Goal: Task Accomplishment & Management: Manage account settings

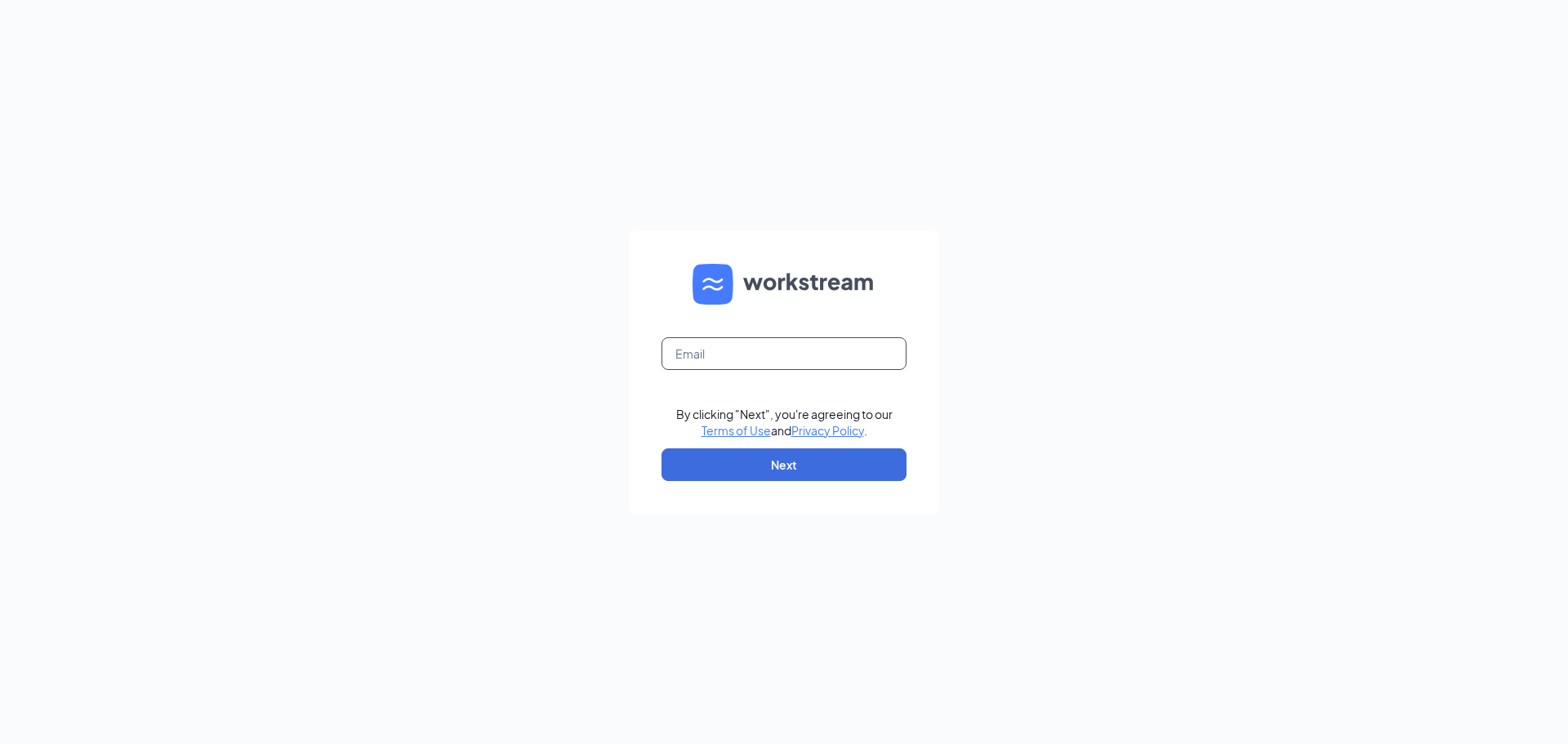
click at [836, 355] on input "text" at bounding box center [784, 354] width 245 height 33
type input "[PERSON_NAME][EMAIL_ADDRESS][PERSON_NAME][PERSON_NAME][DOMAIN_NAME]"
click at [796, 461] on button "Next" at bounding box center [784, 465] width 245 height 33
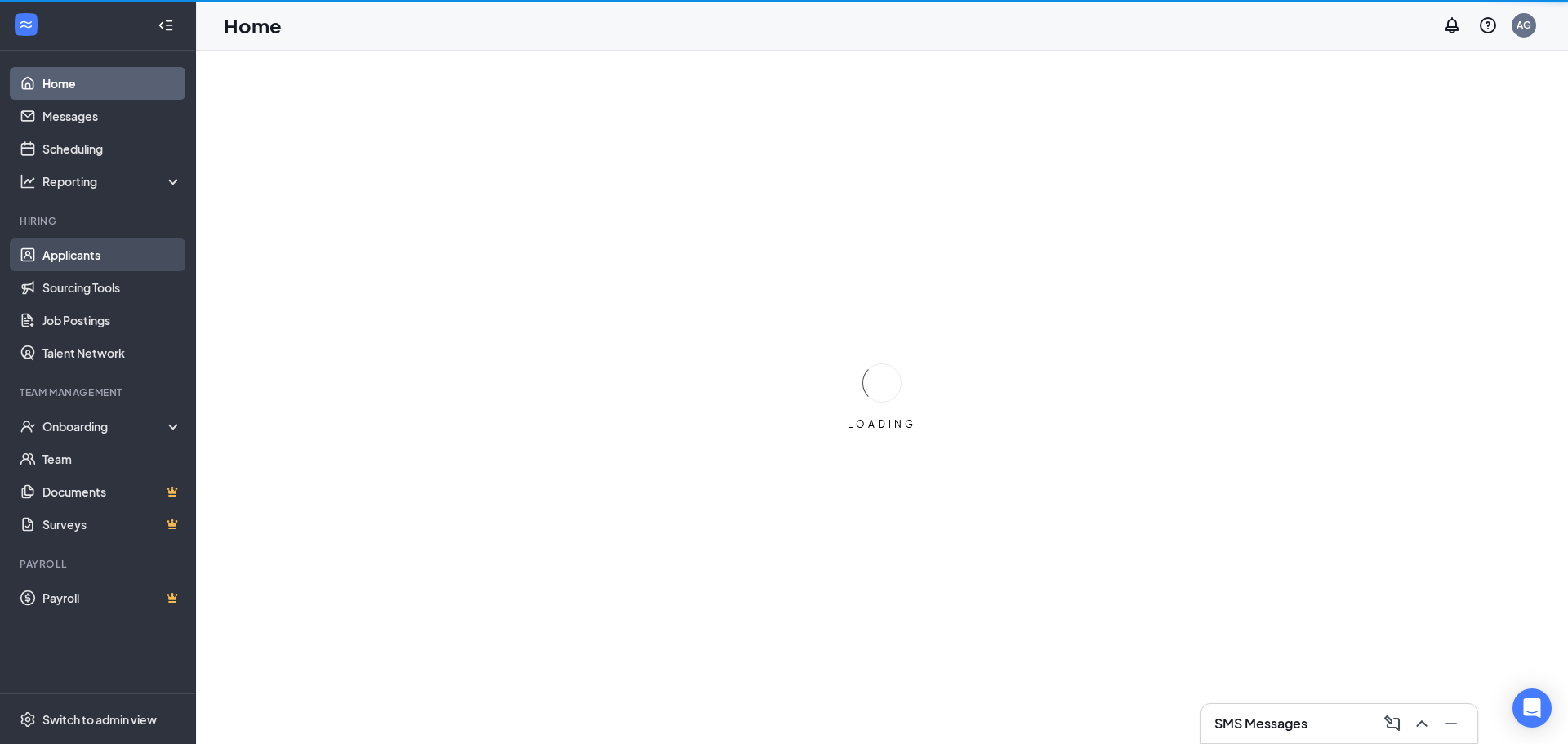
click at [142, 248] on link "Applicants" at bounding box center [112, 255] width 139 height 33
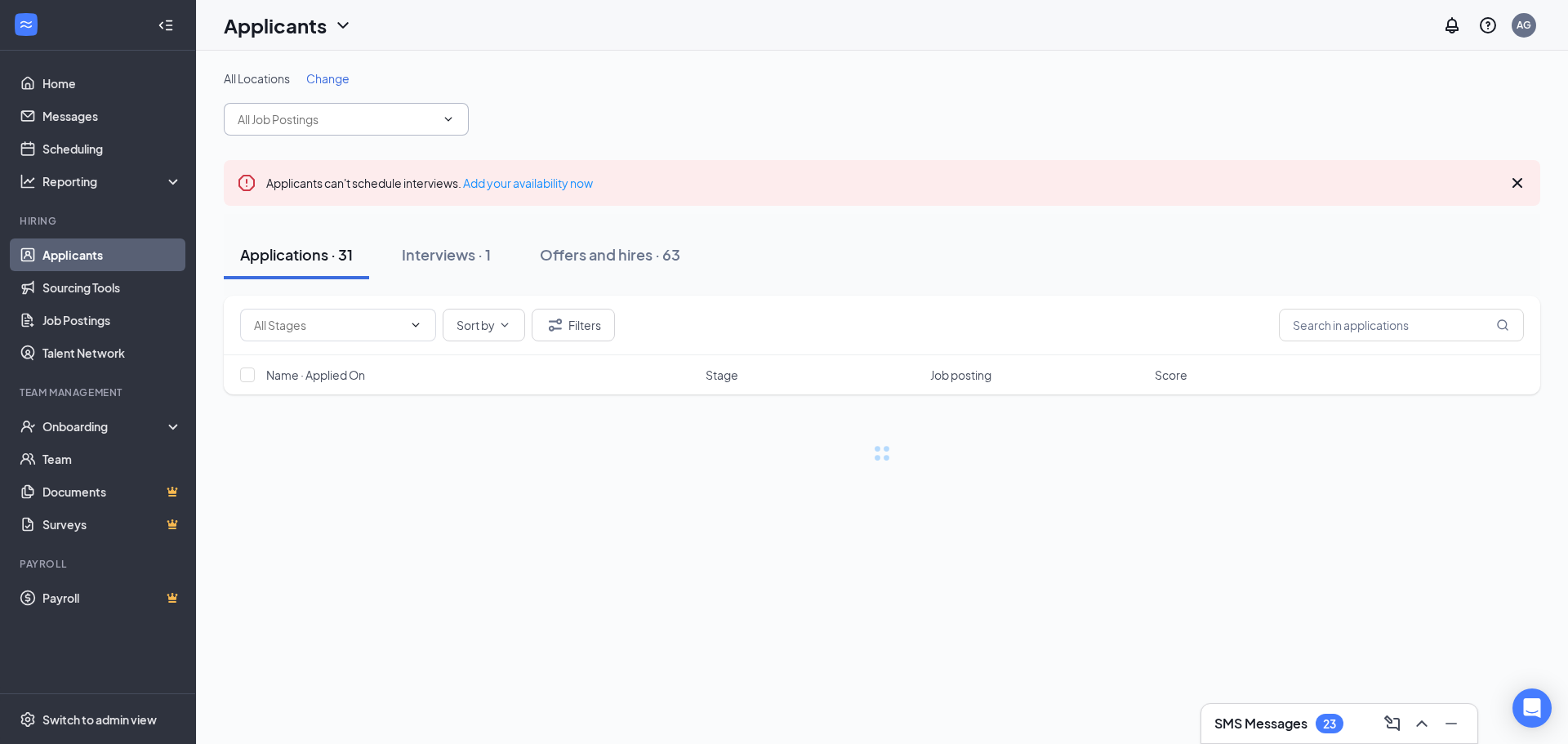
click at [449, 116] on icon "ChevronDown" at bounding box center [449, 119] width 13 height 13
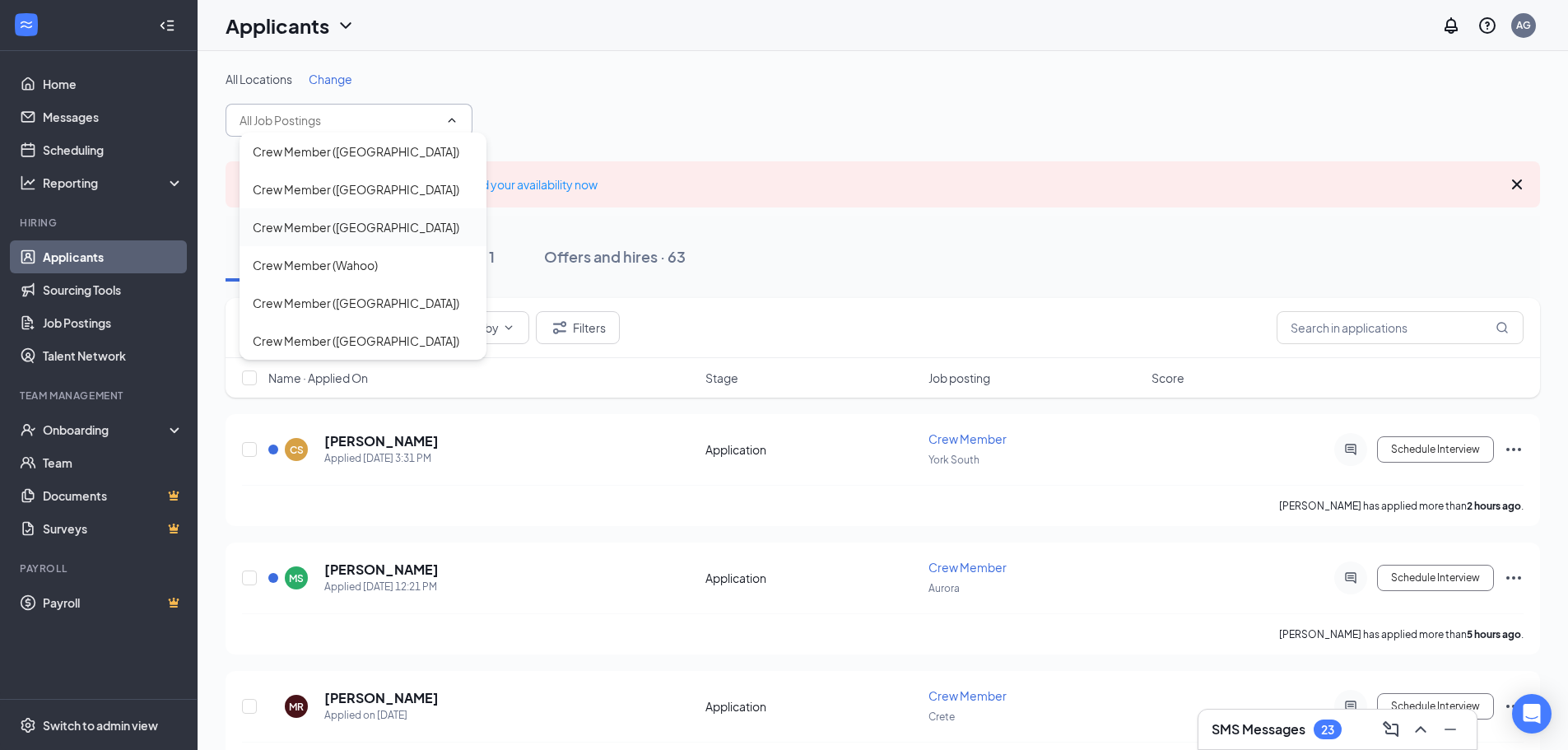
click at [388, 237] on div "Crew Member ([GEOGRAPHIC_DATA])" at bounding box center [362, 226] width 247 height 38
